Goal: Task Accomplishment & Management: Use online tool/utility

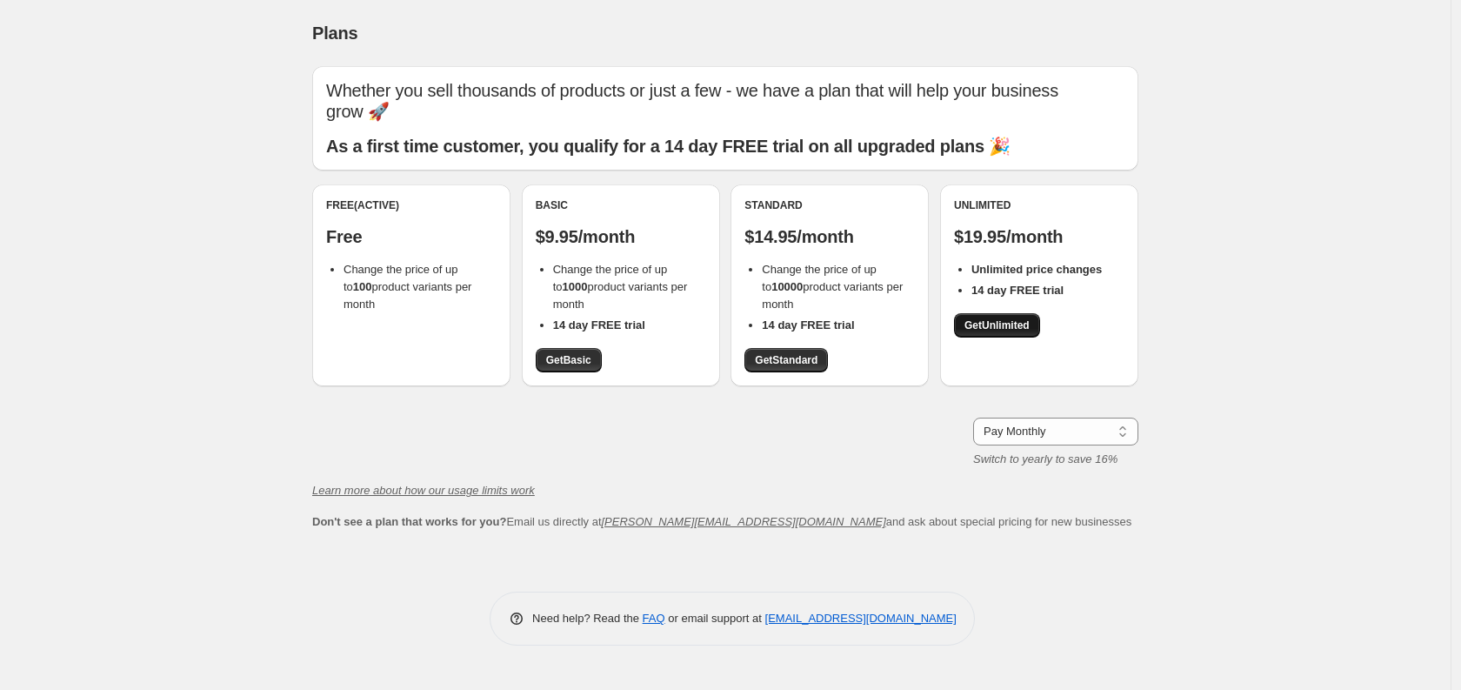
click at [978, 318] on span "Get Unlimited" at bounding box center [996, 325] width 65 height 14
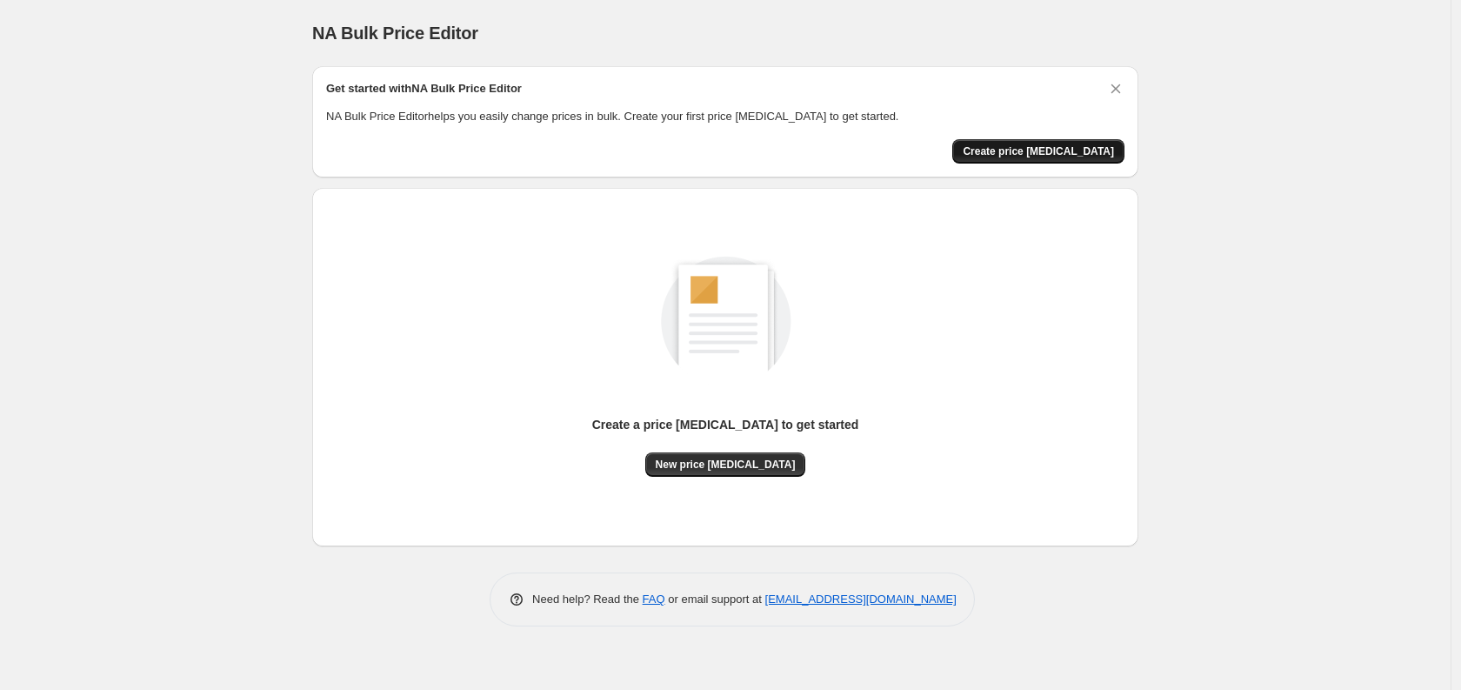
drag, startPoint x: 1076, startPoint y: 135, endPoint x: 1077, endPoint y: 143, distance: 8.7
click at [1076, 136] on div "Get started with NA Bulk Price Editor NA Bulk Price Editor helps you easily cha…" at bounding box center [725, 121] width 798 height 83
click at [1077, 144] on span "Create price [MEDICAL_DATA]" at bounding box center [1038, 151] width 151 height 14
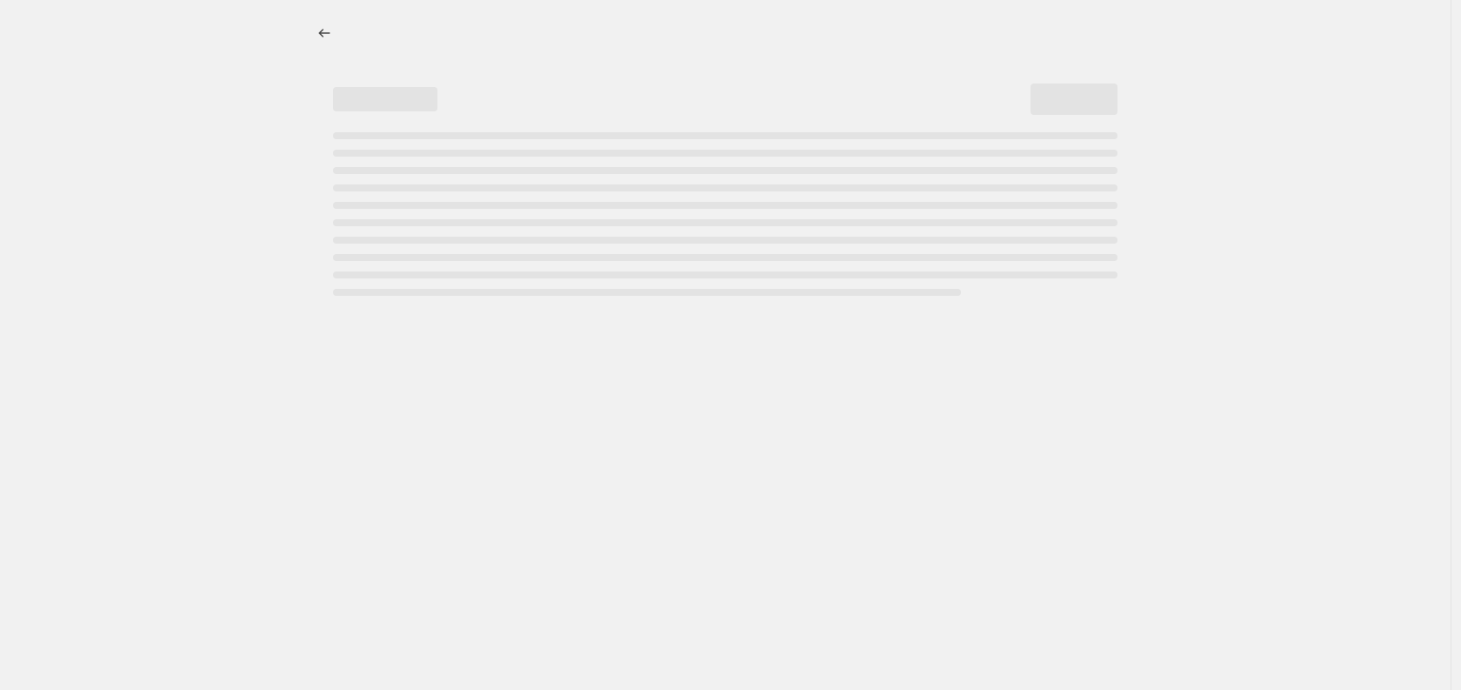
select select "percentage"
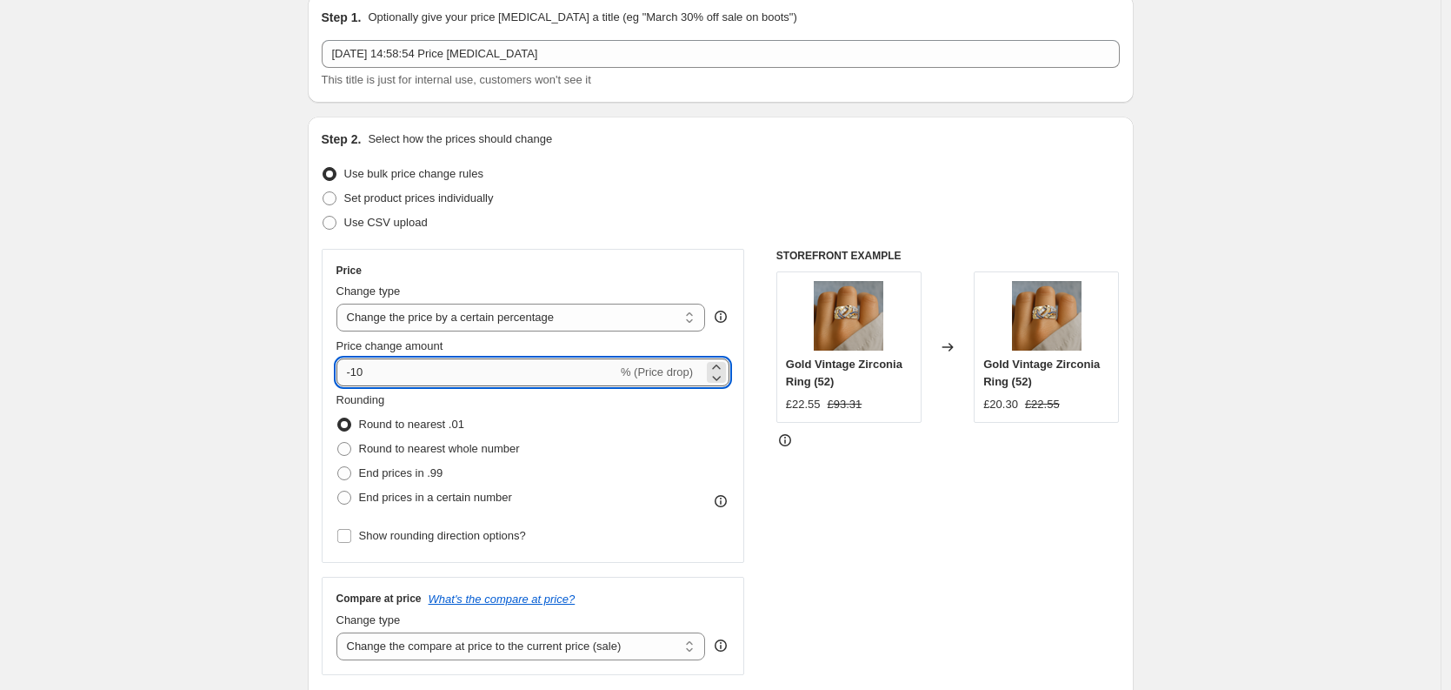
scroll to position [72, 0]
drag, startPoint x: 382, startPoint y: 377, endPoint x: 327, endPoint y: 369, distance: 55.3
click at [336, 369] on div "Price Change type Change the price to a certain amount Change the price by a ce…" at bounding box center [534, 405] width 424 height 314
type input "0"
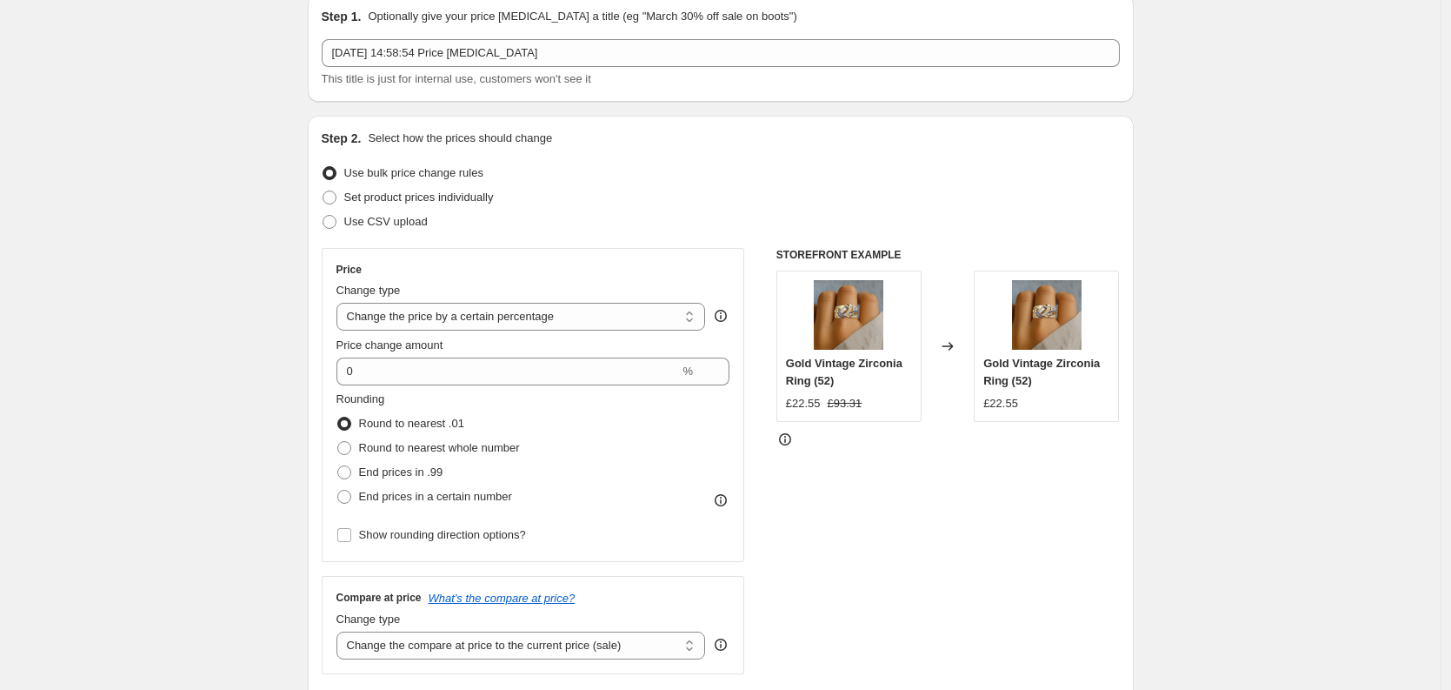
drag, startPoint x: 228, startPoint y: 303, endPoint x: 237, endPoint y: 309, distance: 10.6
click at [408, 500] on span "End prices in a certain number" at bounding box center [435, 496] width 153 height 13
click at [338, 490] on input "End prices in a certain number" at bounding box center [337, 490] width 1 height 1
radio input "true"
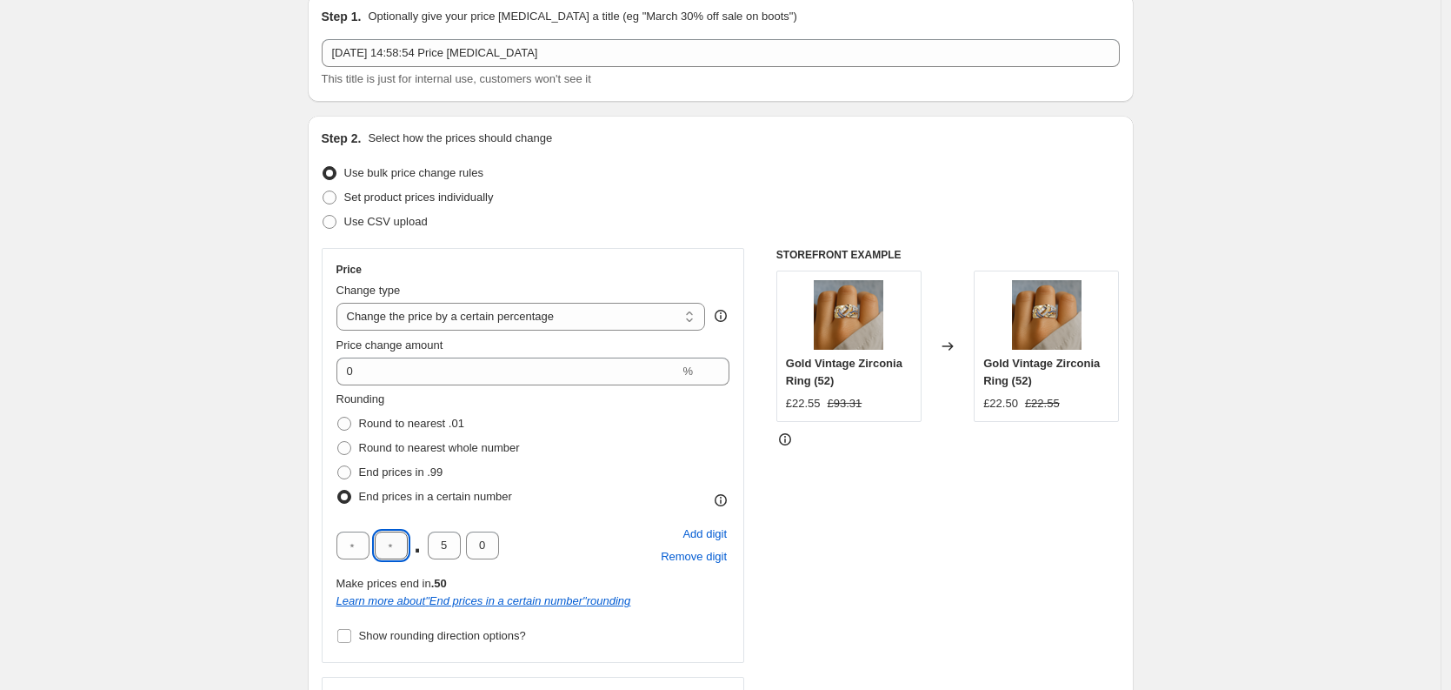
click at [393, 541] on input "text" at bounding box center [391, 545] width 33 height 28
type input "9"
click at [447, 547] on input "5" at bounding box center [444, 545] width 33 height 28
type input "9"
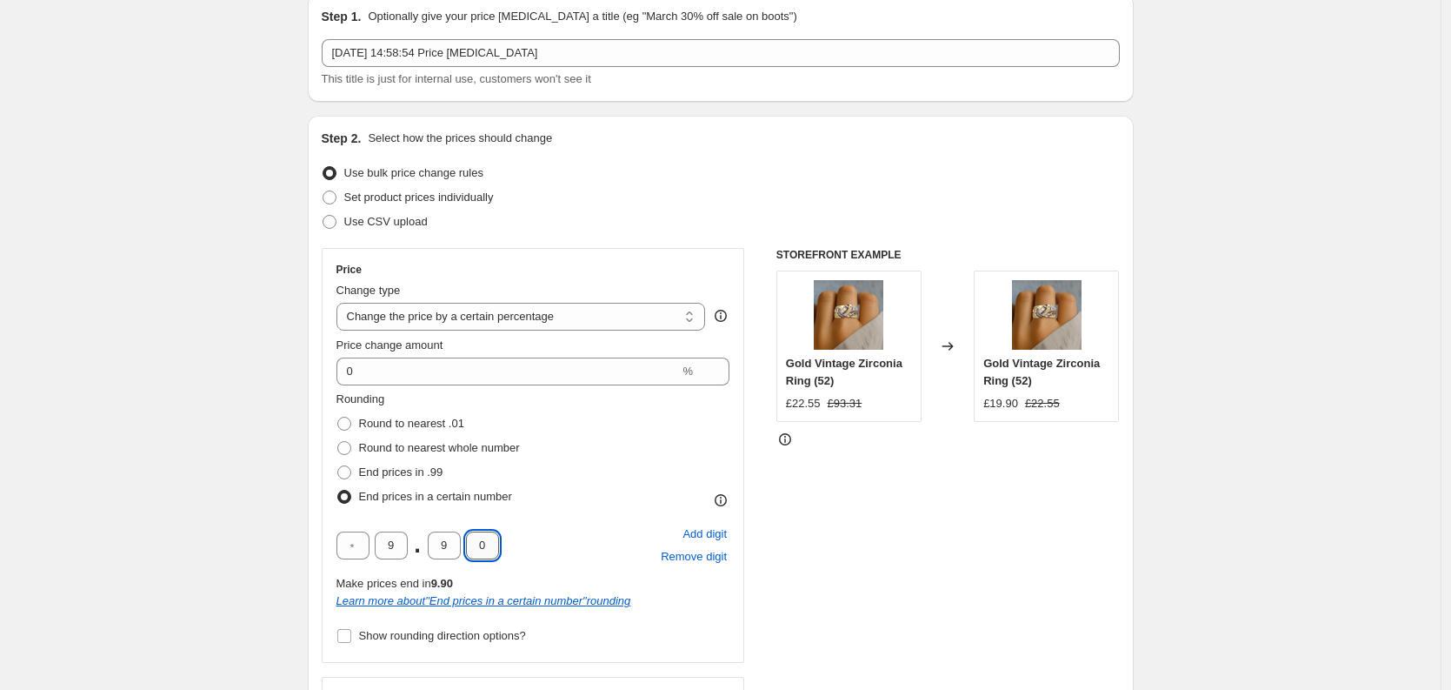
click at [489, 540] on input "0" at bounding box center [482, 545] width 33 height 28
click at [488, 540] on input "0" at bounding box center [482, 545] width 33 height 28
type input "5"
drag, startPoint x: 195, startPoint y: 460, endPoint x: 347, endPoint y: 445, distance: 152.9
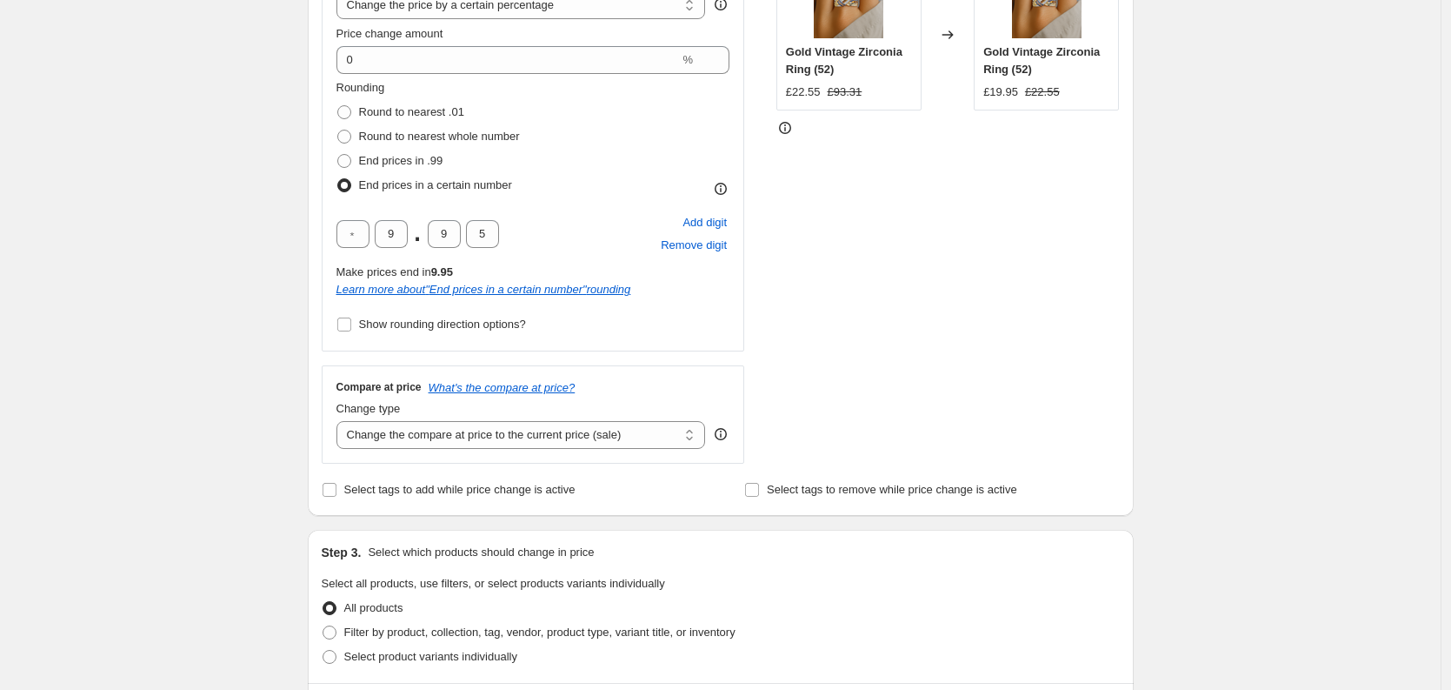
scroll to position [388, 0]
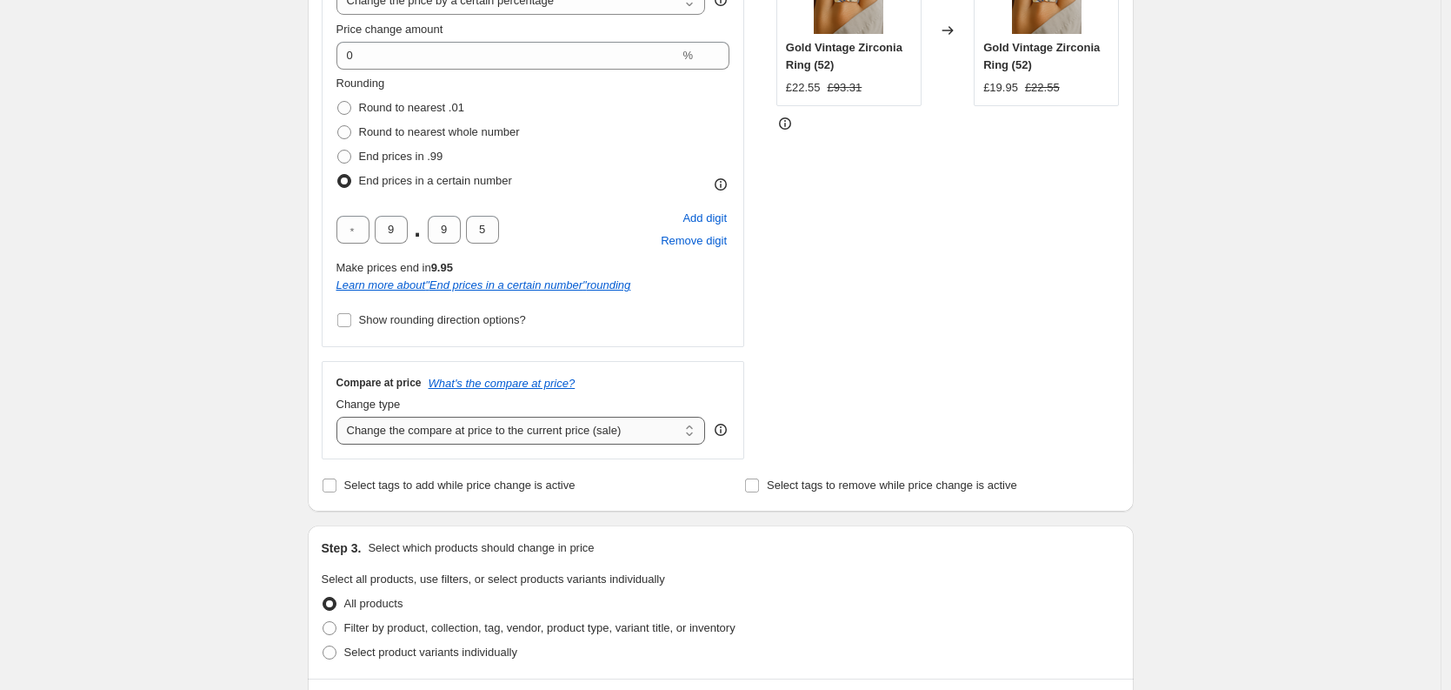
click at [538, 424] on select "Change the compare at price to the current price (sale) Change the compare at p…" at bounding box center [522, 431] width 370 height 28
select select "percentage"
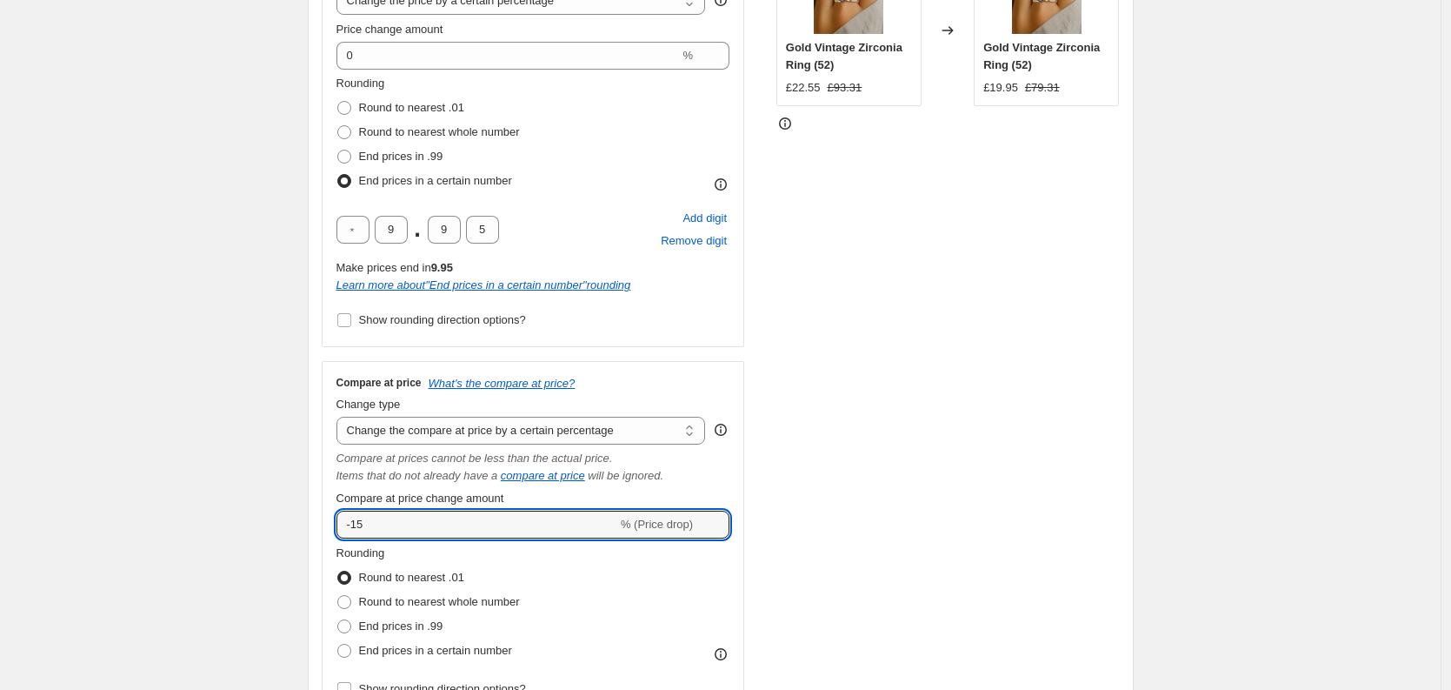
click at [325, 513] on div "Compare at price What's the compare at price? Change type Change the compare at…" at bounding box center [534, 538] width 424 height 355
type input "0"
click at [197, 450] on div "Create new price change job. This page is ready Create new price change job Dra…" at bounding box center [720, 660] width 1441 height 2096
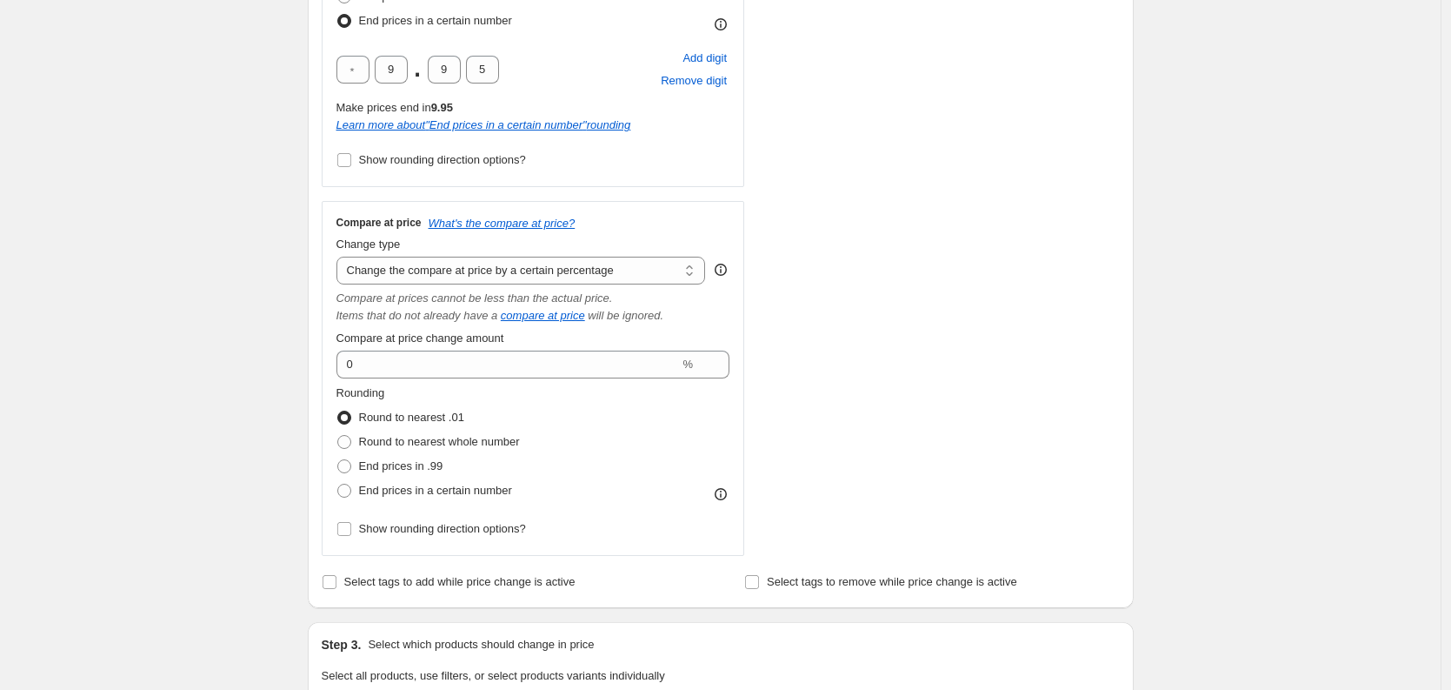
scroll to position [756, 0]
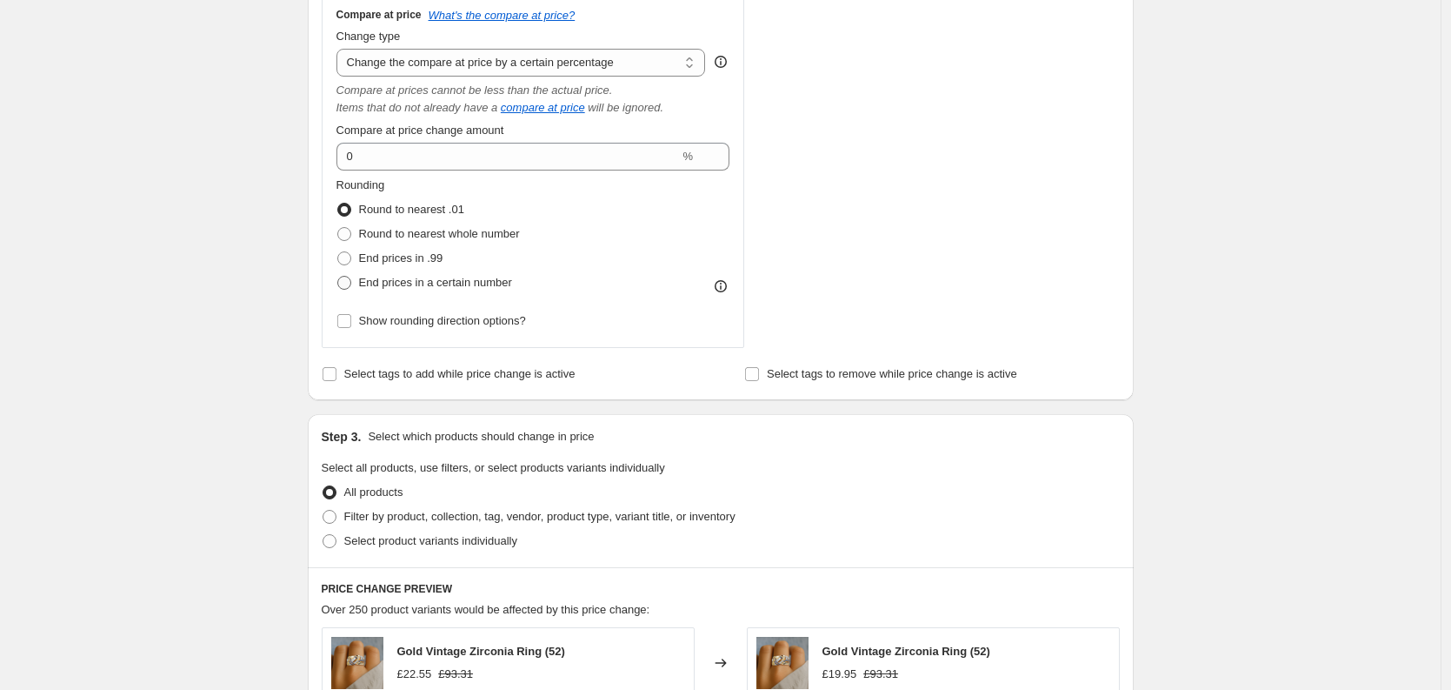
click at [396, 282] on span "End prices in a certain number" at bounding box center [435, 282] width 153 height 13
click at [338, 277] on input "End prices in a certain number" at bounding box center [337, 276] width 1 height 1
radio input "true"
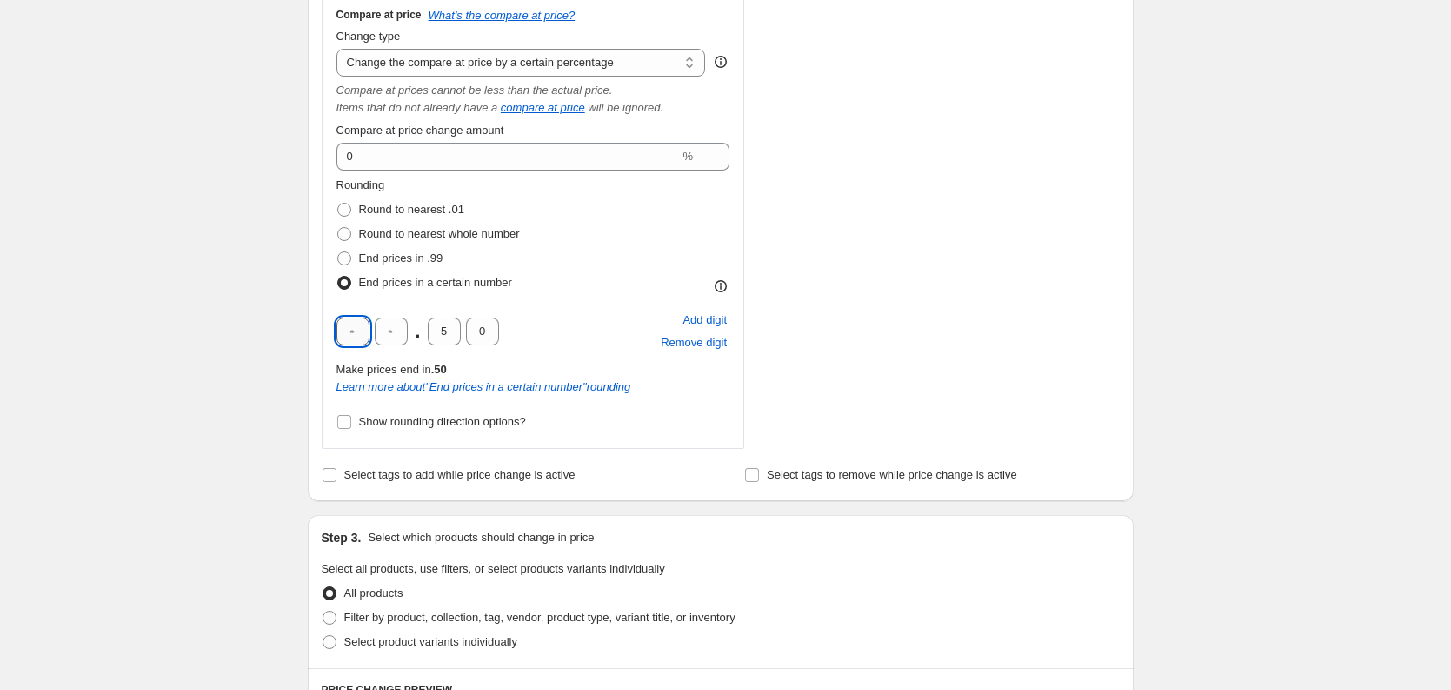
click at [368, 334] on input "text" at bounding box center [353, 331] width 33 height 28
type input "0"
click at [390, 336] on input "text" at bounding box center [391, 331] width 33 height 28
type input "0"
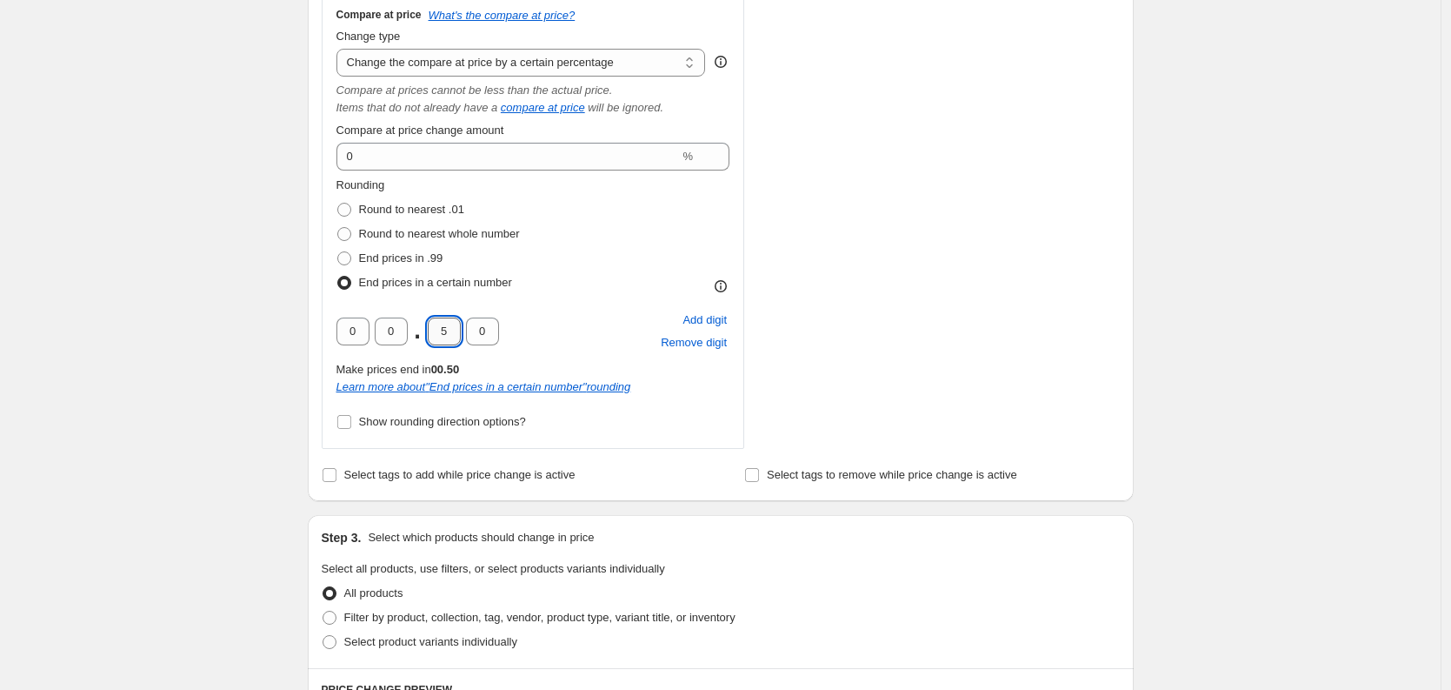
click at [434, 328] on input "5" at bounding box center [444, 331] width 33 height 28
type input "0"
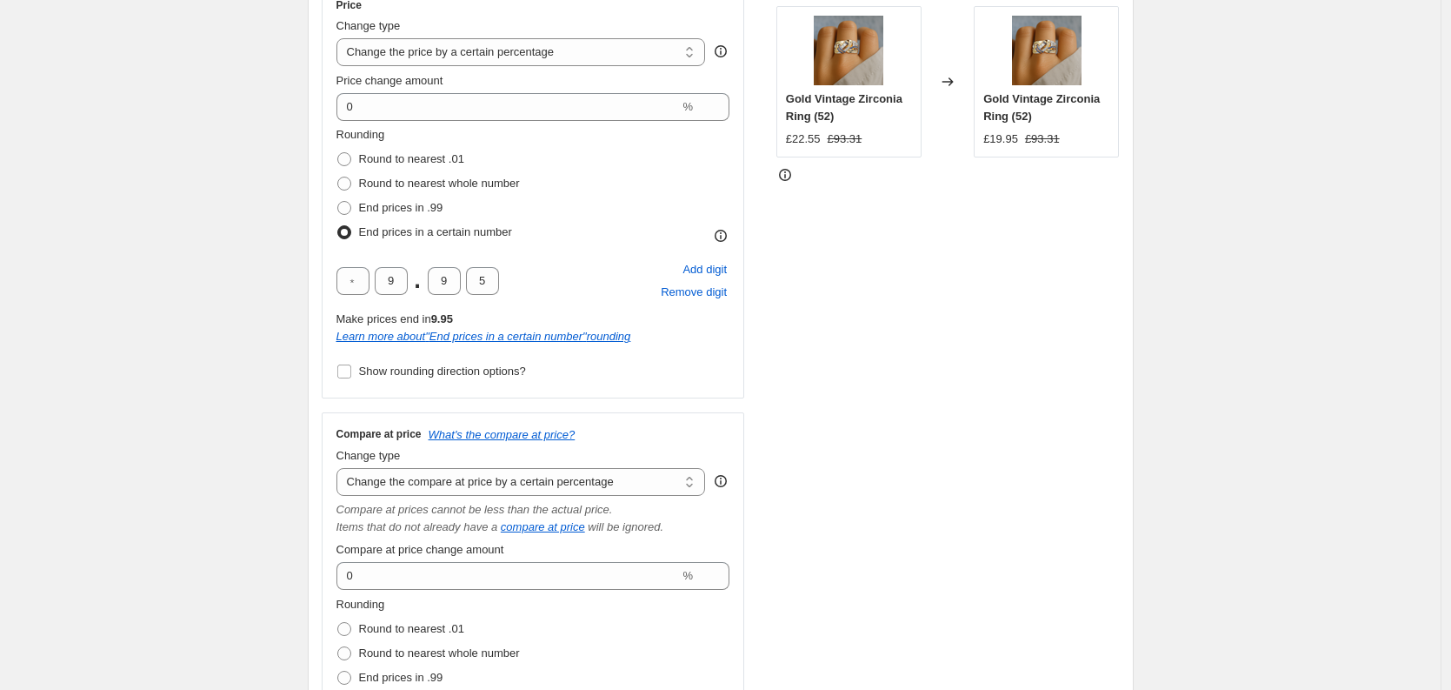
scroll to position [695, 0]
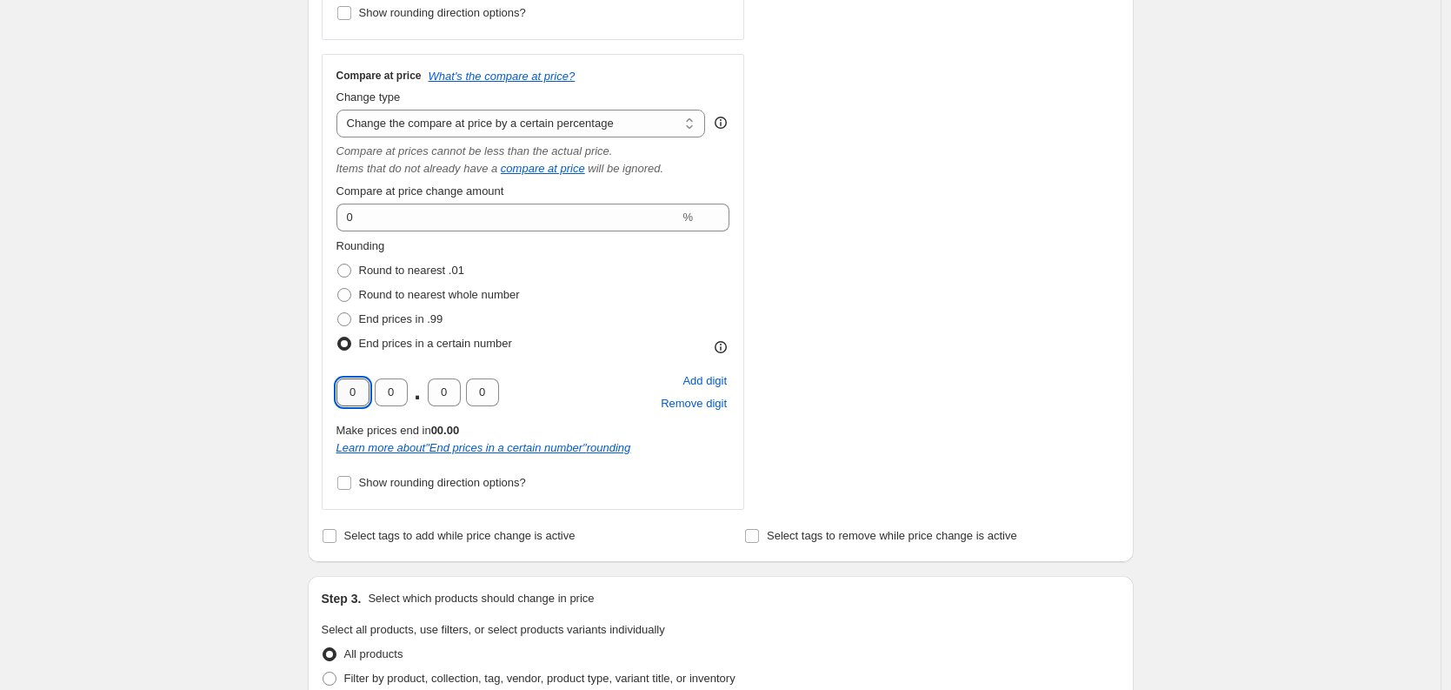
click at [366, 393] on input "0" at bounding box center [353, 392] width 33 height 28
click at [228, 367] on div "Create new price change job. This page is ready Create new price change job Dra…" at bounding box center [720, 403] width 1441 height 2197
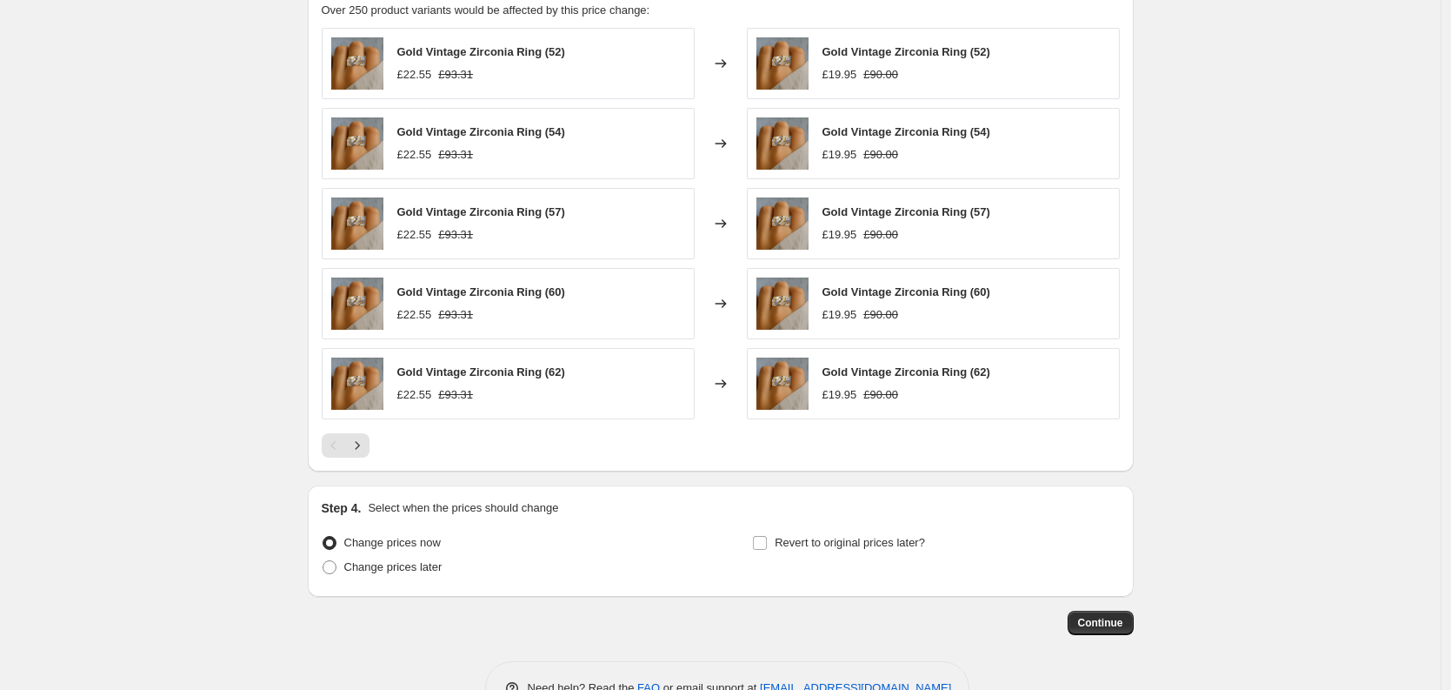
scroll to position [1487, 0]
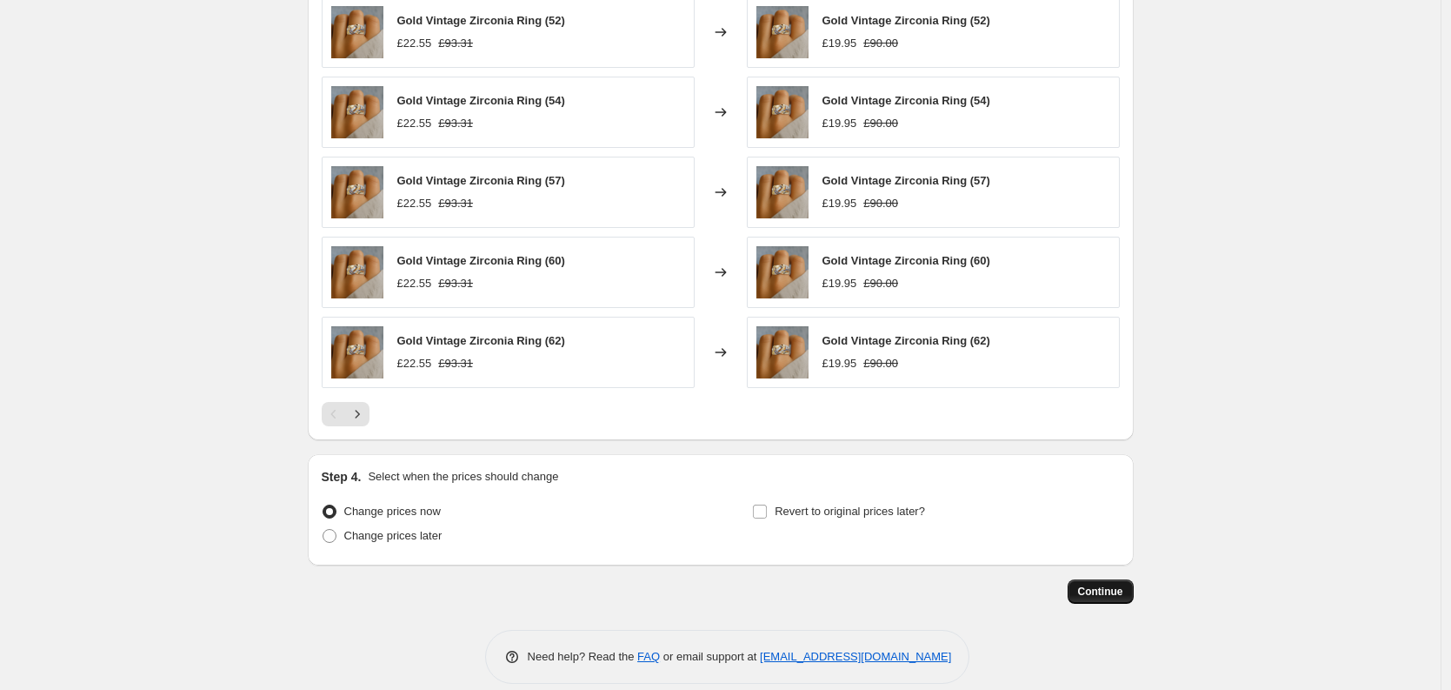
click at [1115, 593] on span "Continue" at bounding box center [1100, 591] width 45 height 14
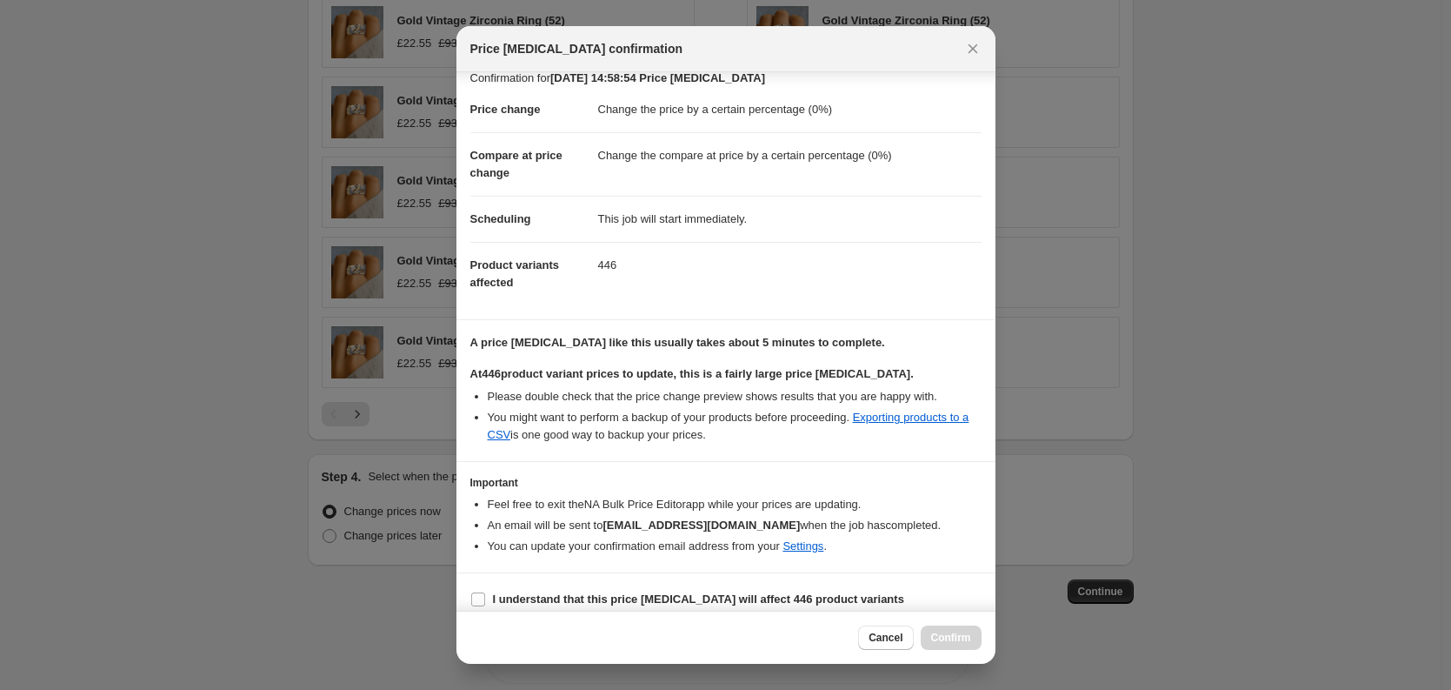
scroll to position [31, 0]
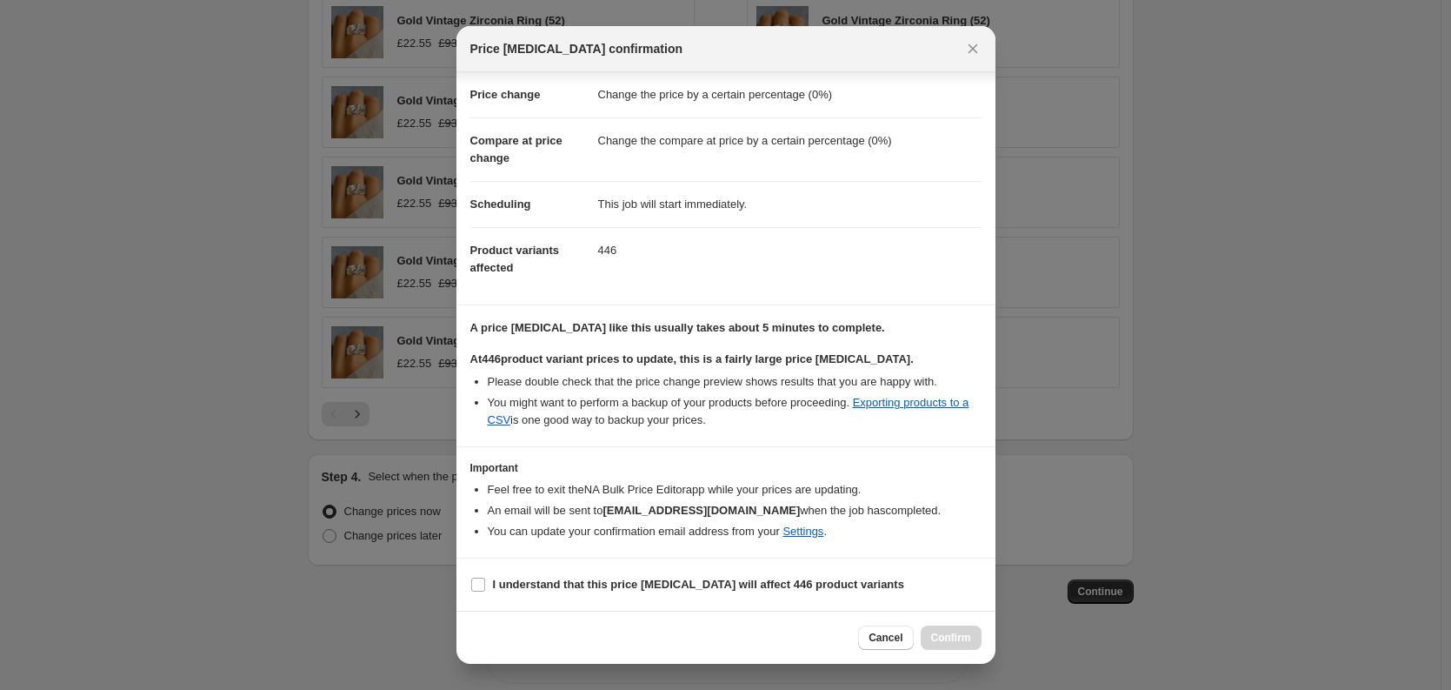
click at [459, 594] on section "I understand that this price change job will affect 446 product variants" at bounding box center [726, 584] width 539 height 52
click at [481, 589] on input "I understand that this price change job will affect 446 product variants" at bounding box center [478, 584] width 14 height 14
checkbox input "true"
click at [950, 640] on span "Confirm" at bounding box center [951, 637] width 40 height 14
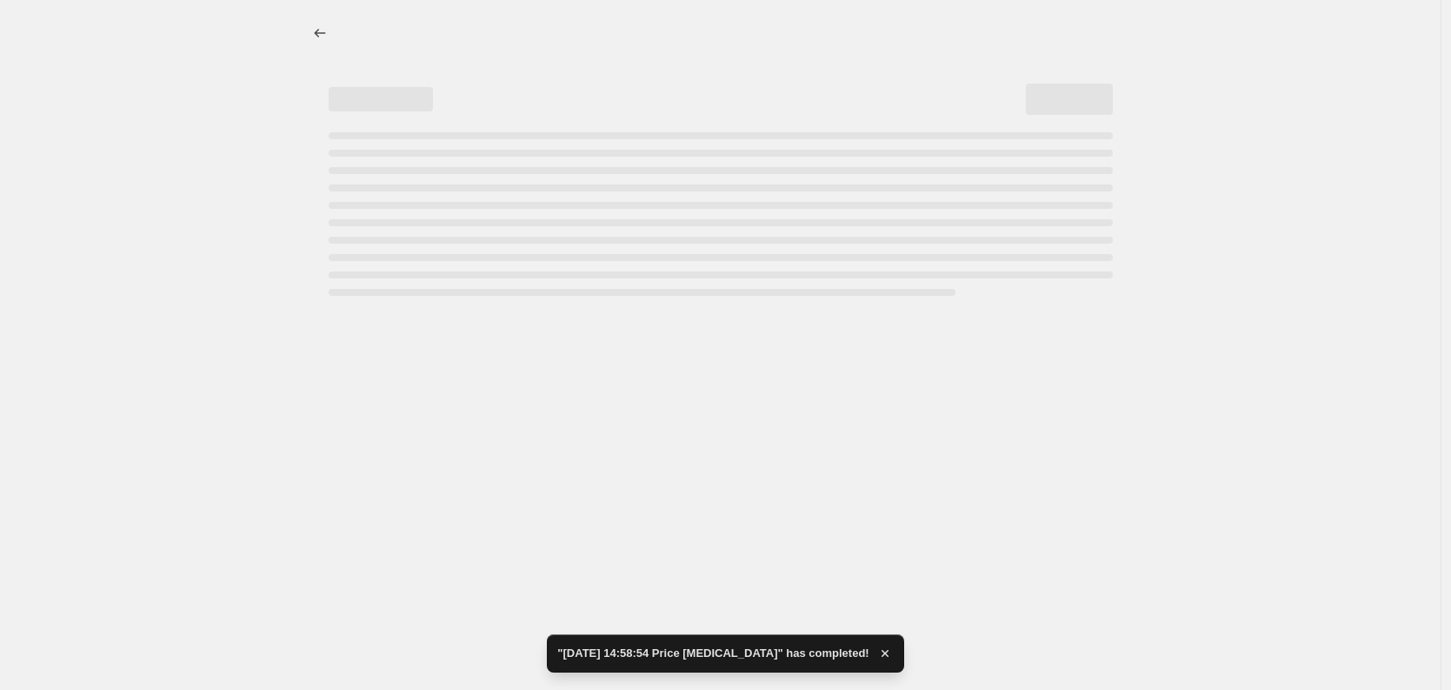
select select "percentage"
